Goal: Navigation & Orientation: Find specific page/section

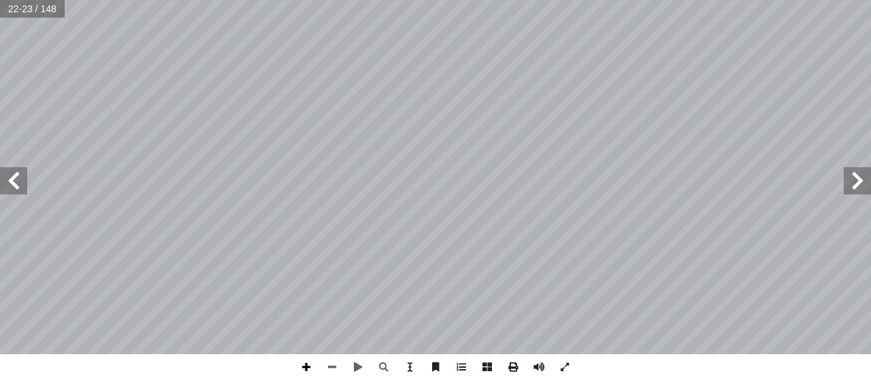
click at [309, 367] on span at bounding box center [306, 368] width 26 height 26
click at [16, 181] on span at bounding box center [13, 180] width 27 height 27
click at [331, 366] on span at bounding box center [332, 368] width 26 height 26
click at [851, 169] on span at bounding box center [857, 180] width 27 height 27
click at [14, 186] on span at bounding box center [13, 180] width 27 height 27
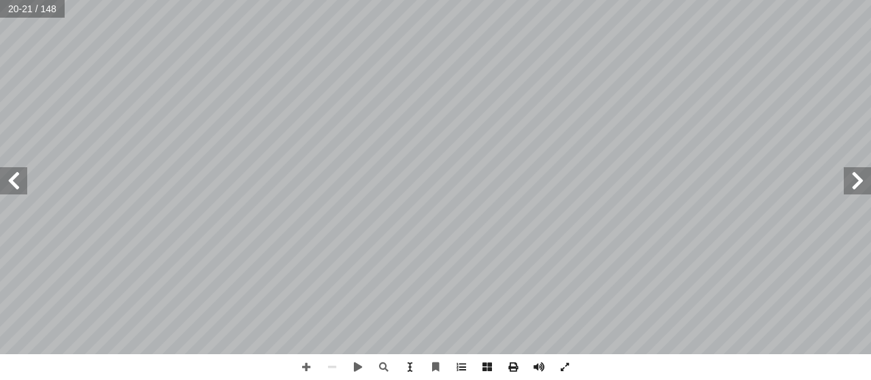
click at [14, 186] on span at bounding box center [13, 180] width 27 height 27
click at [11, 178] on span at bounding box center [13, 180] width 27 height 27
click at [24, 182] on span at bounding box center [13, 180] width 27 height 27
click at [857, 179] on span at bounding box center [857, 180] width 27 height 27
click at [858, 179] on span at bounding box center [857, 180] width 27 height 27
